Goal: Navigation & Orientation: Find specific page/section

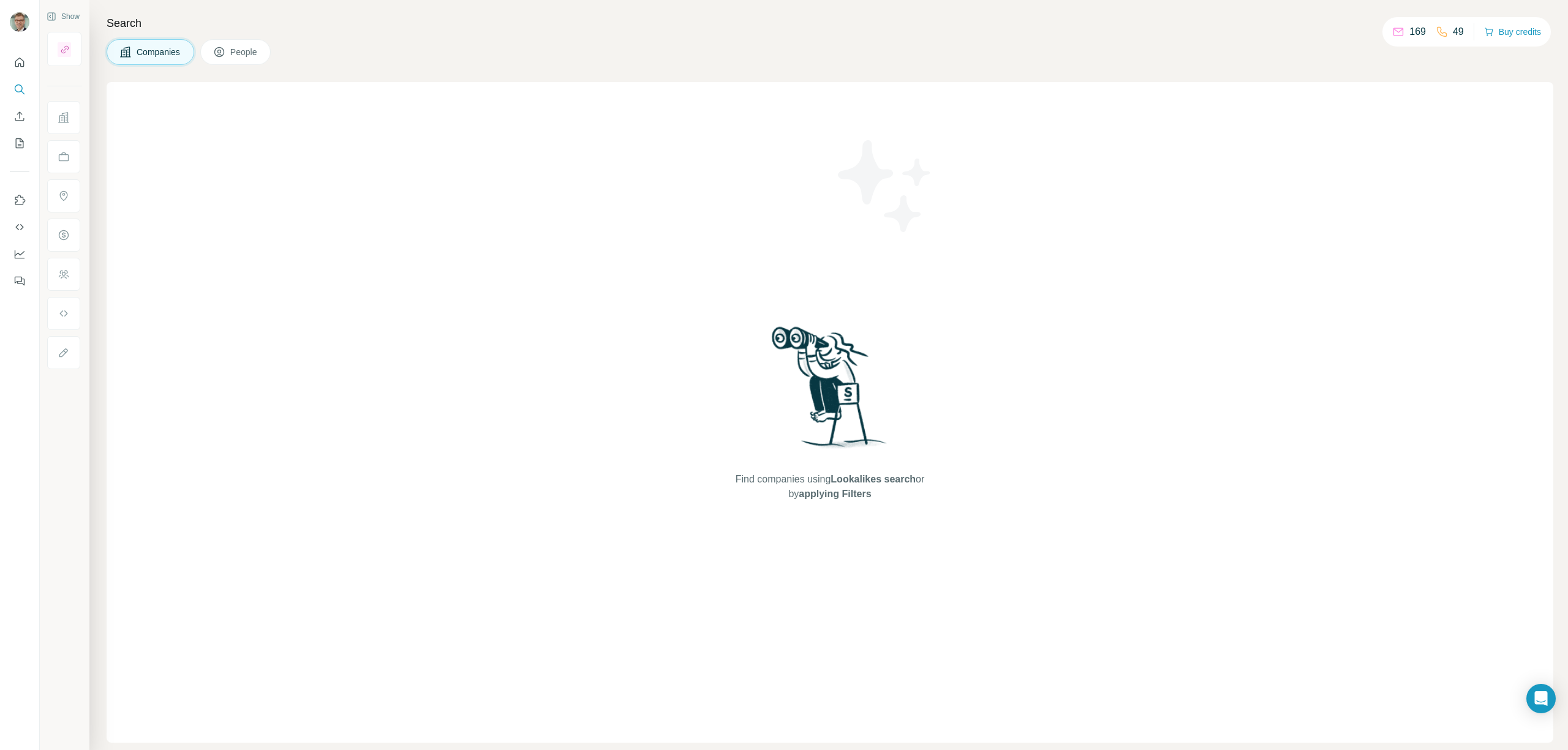
click at [249, 48] on span "People" at bounding box center [245, 51] width 28 height 12
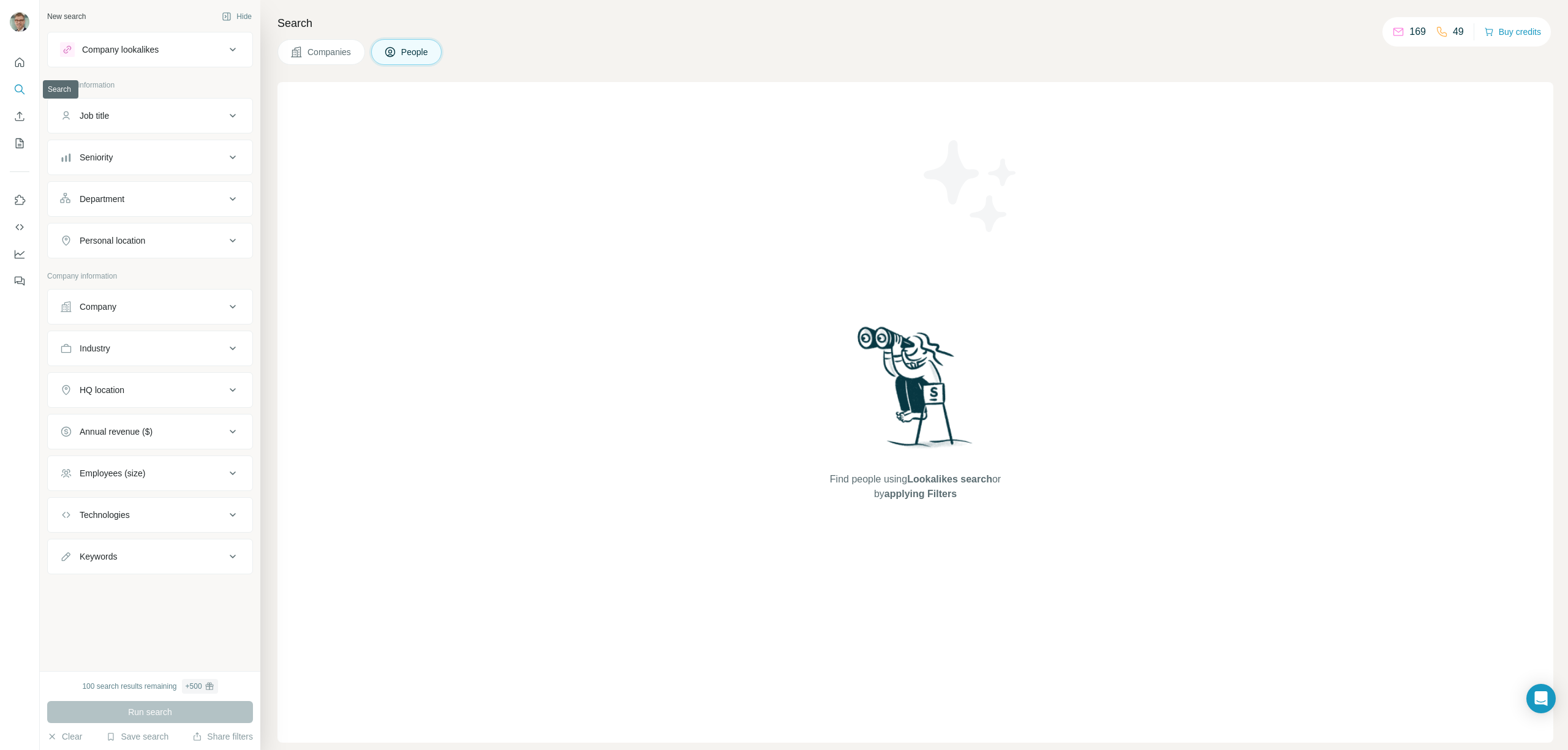
drag, startPoint x: 22, startPoint y: 98, endPoint x: 105, endPoint y: 103, distance: 83.2
click at [22, 98] on button "Search" at bounding box center [19, 89] width 20 height 22
click at [18, 91] on icon "Search" at bounding box center [18, 88] width 8 height 8
click at [173, 113] on div "Job title" at bounding box center [143, 116] width 165 height 12
click at [321, 57] on span "Companies" at bounding box center [330, 51] width 44 height 12
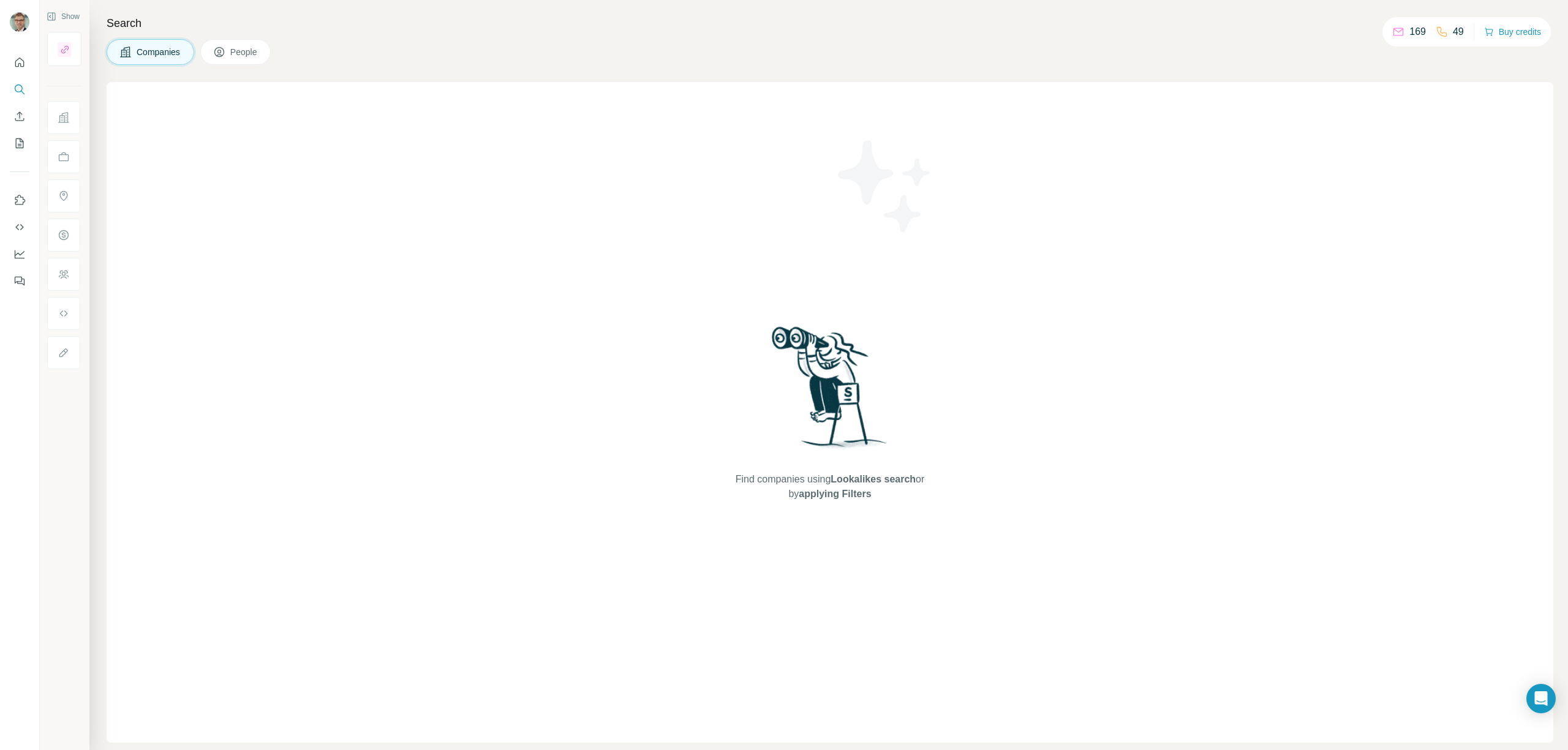
click at [224, 53] on icon at bounding box center [219, 51] width 12 height 12
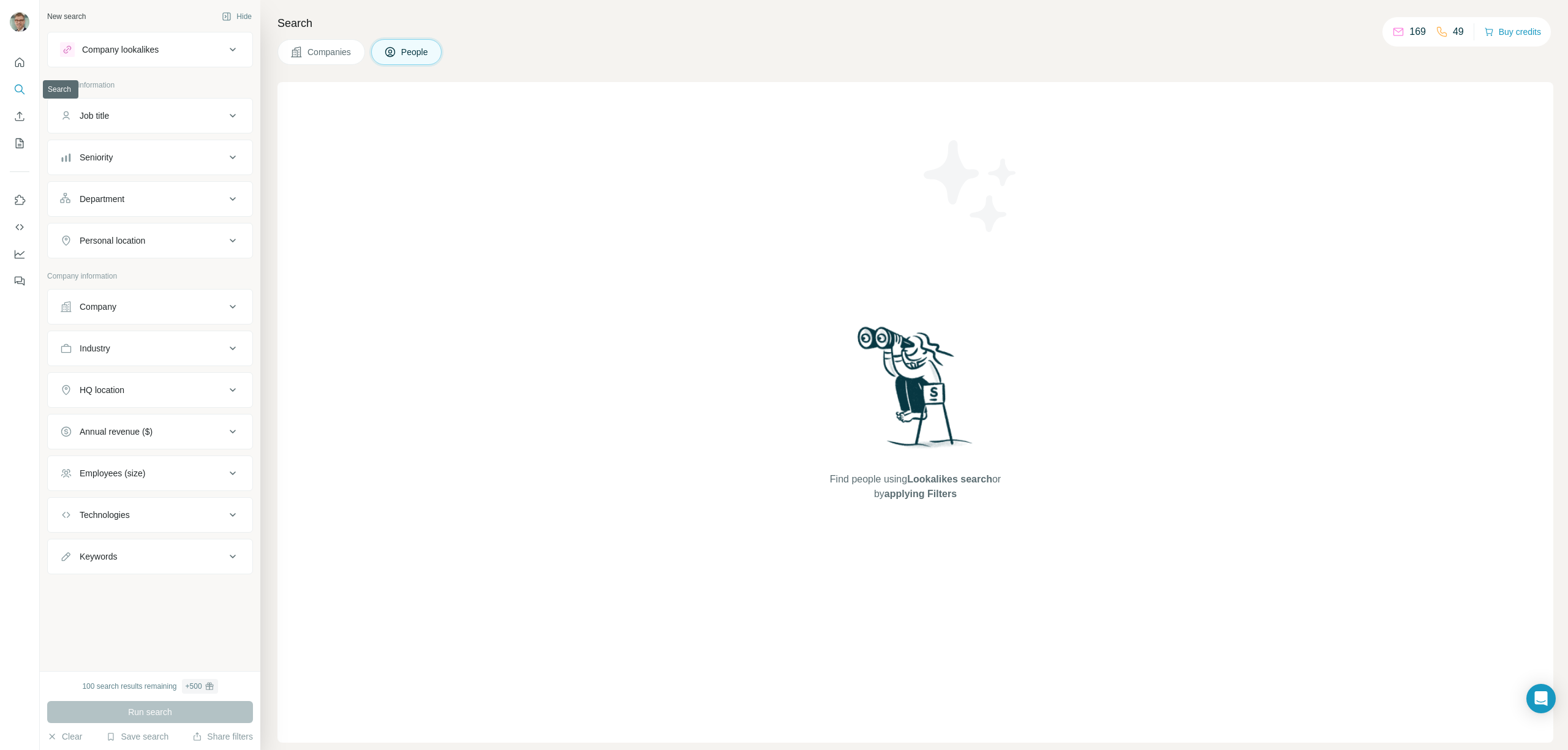
click at [13, 86] on icon "Search" at bounding box center [19, 89] width 12 height 12
click at [235, 46] on icon at bounding box center [232, 50] width 15 height 15
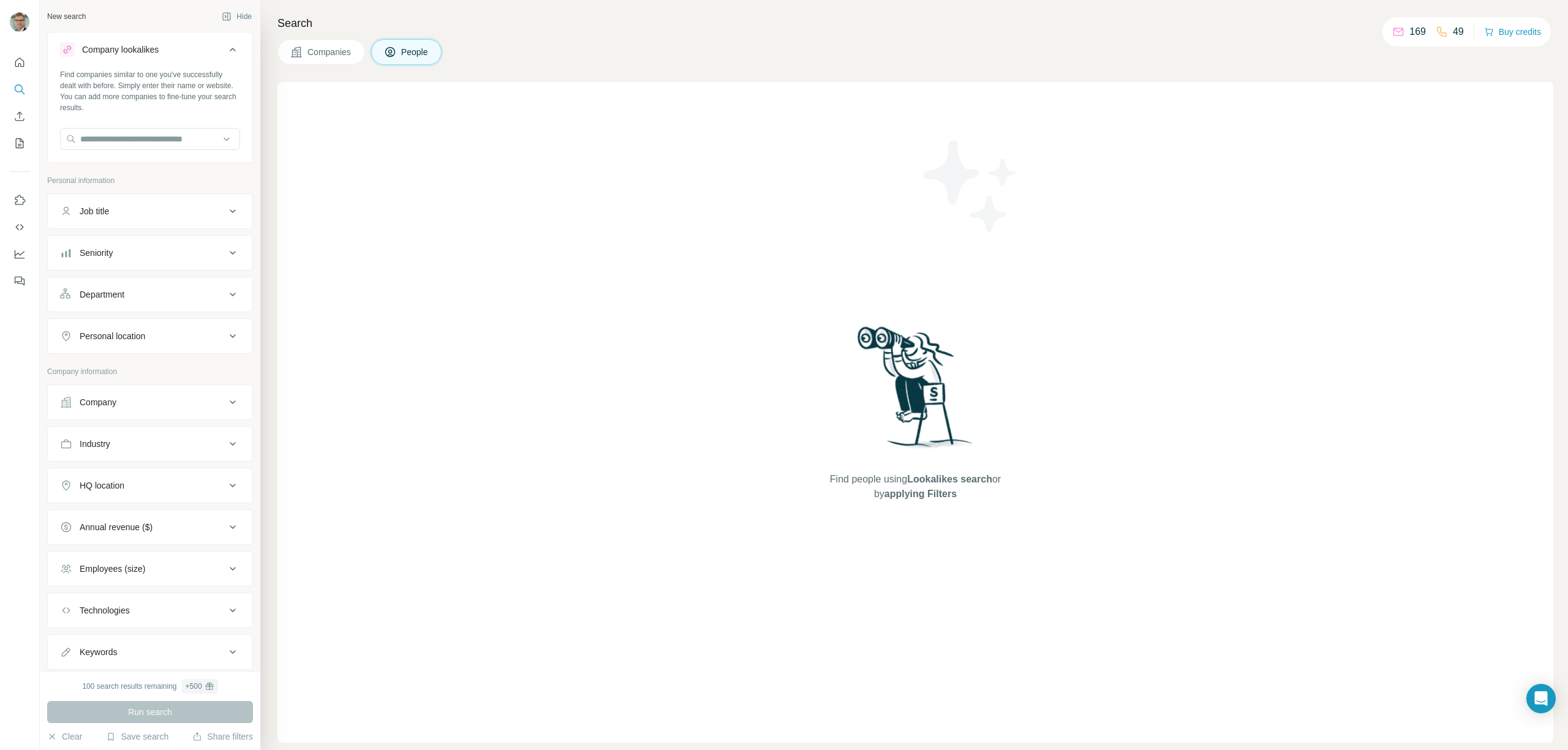
click at [235, 46] on icon at bounding box center [232, 50] width 15 height 15
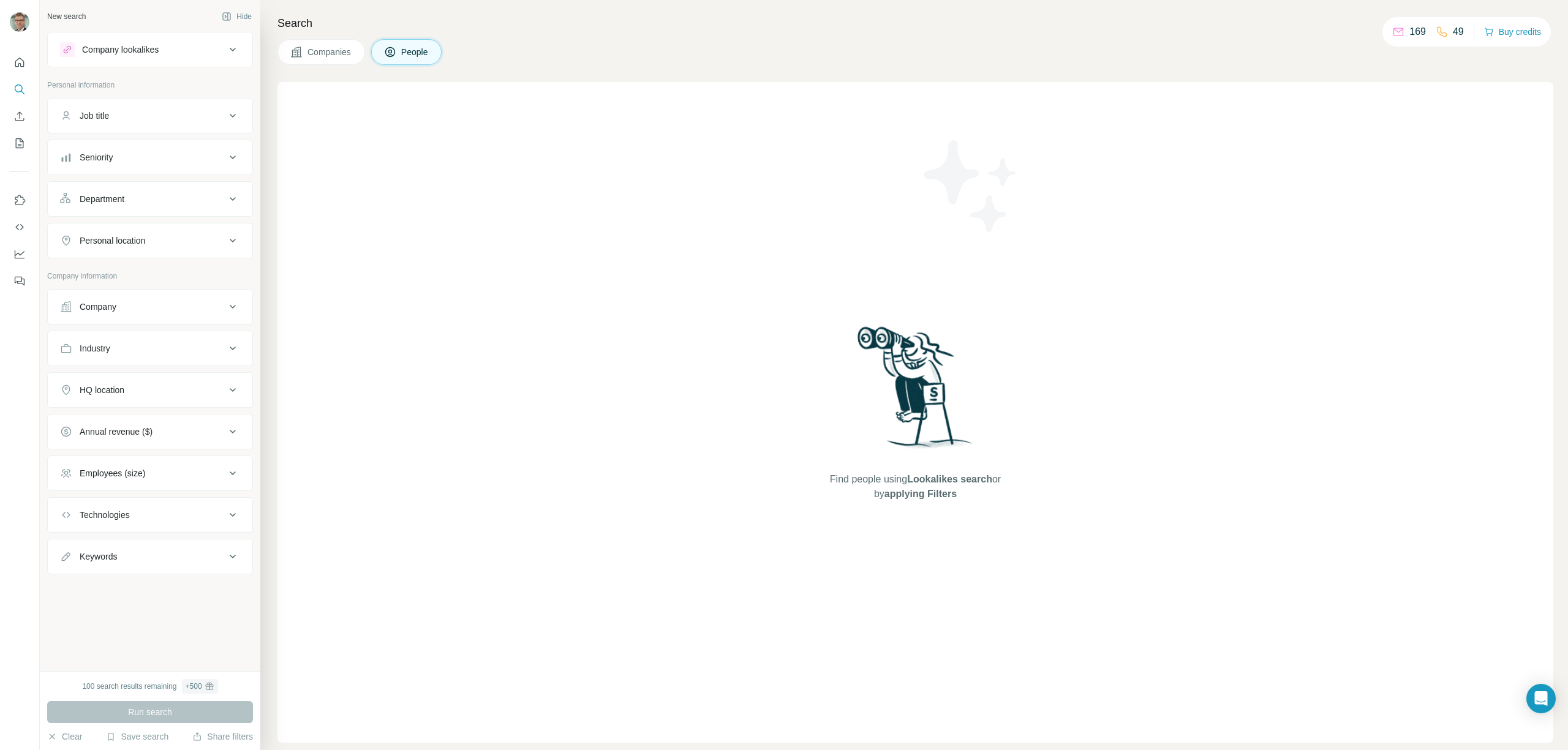
click at [235, 46] on icon at bounding box center [232, 50] width 15 height 15
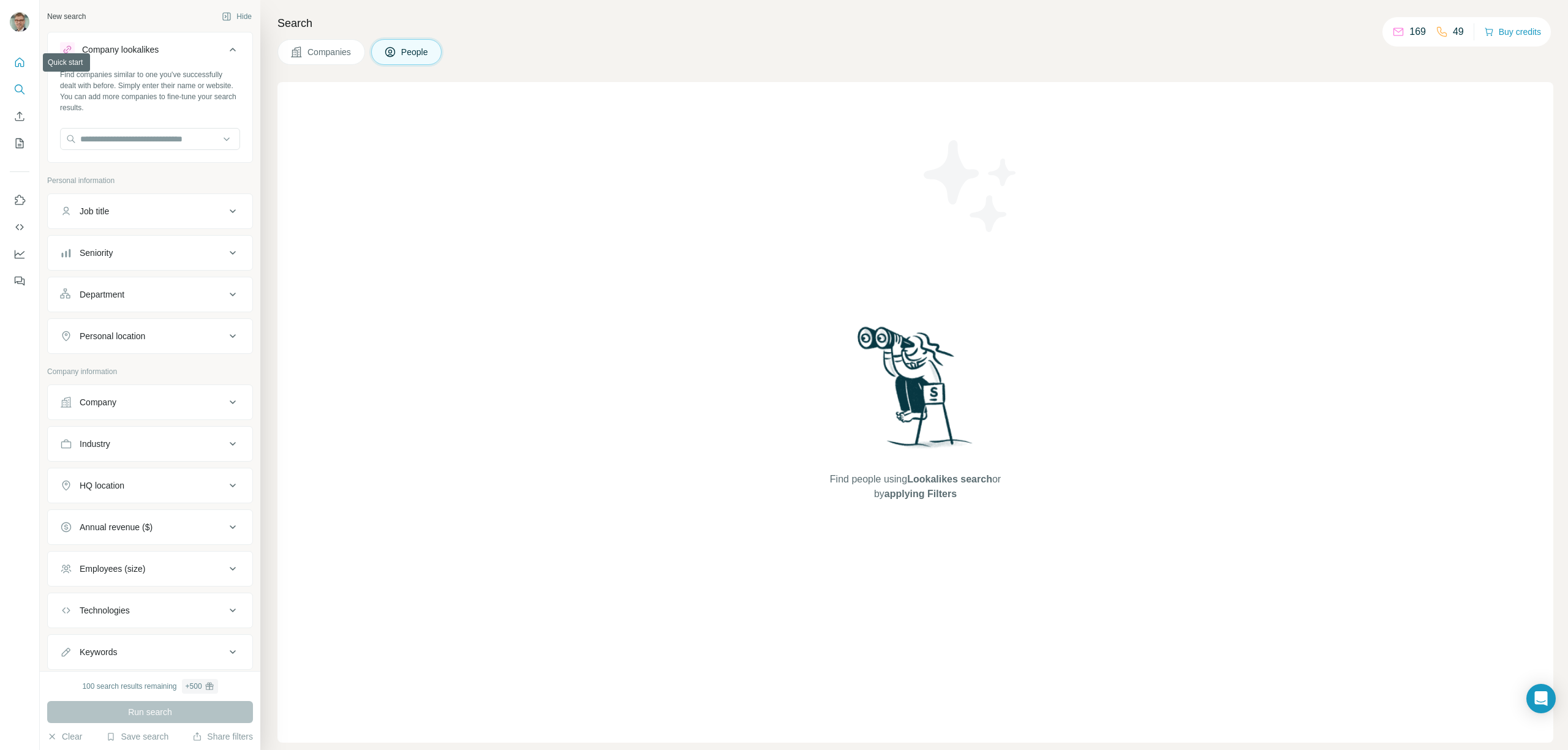
click at [17, 57] on icon "Quick start" at bounding box center [19, 62] width 12 height 12
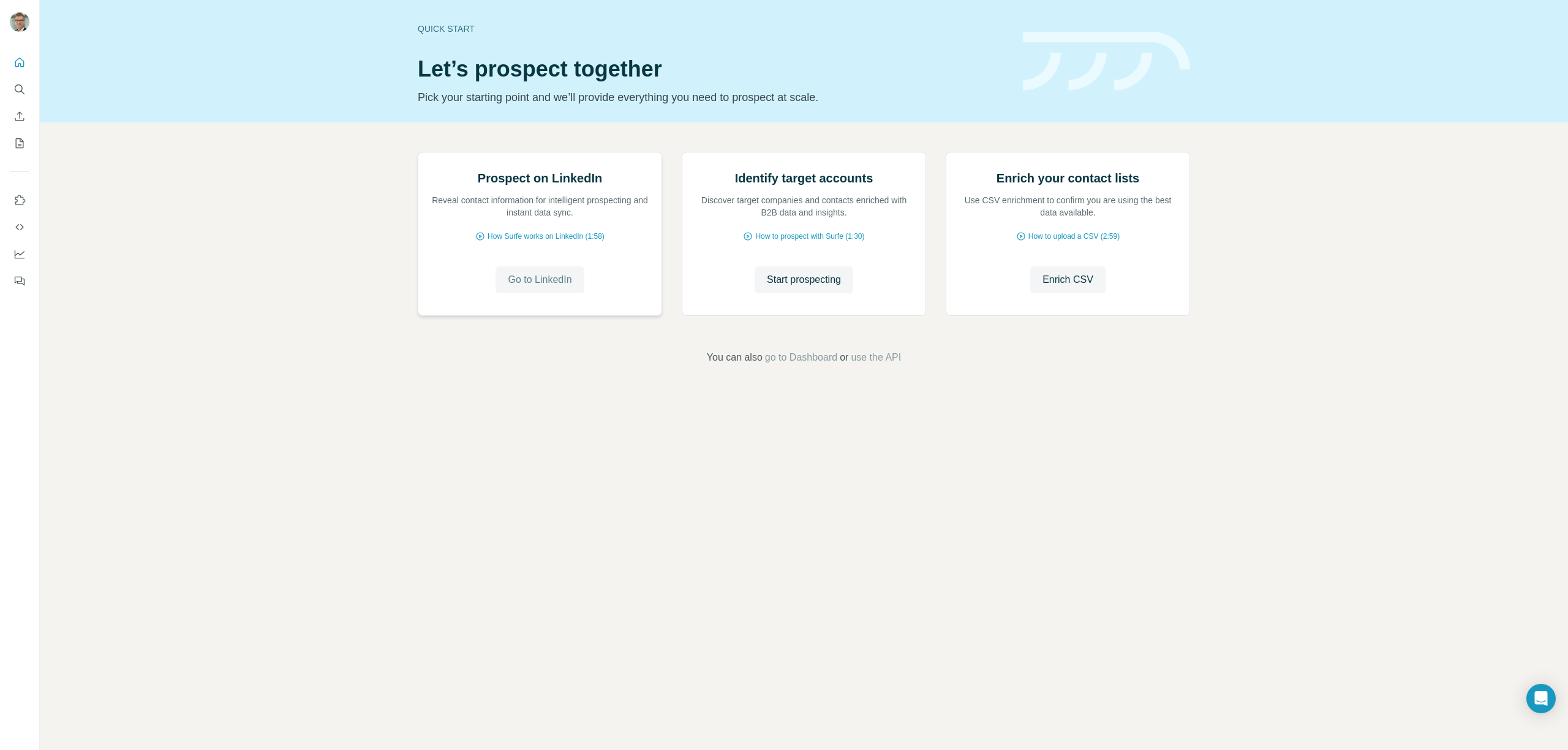
click at [539, 287] on span "Go to LinkedIn" at bounding box center [540, 279] width 64 height 15
